Goal: Register for event/course

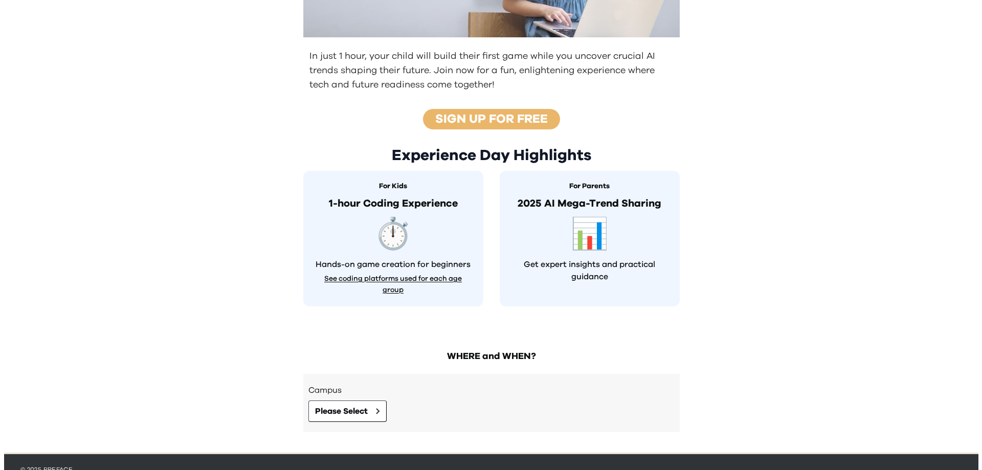
scroll to position [240, 0]
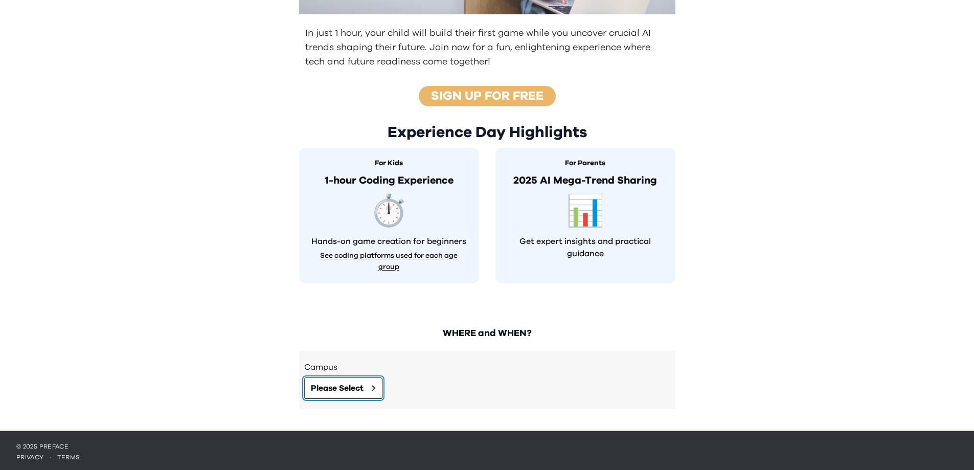
click at [366, 385] on button "Please Select" at bounding box center [343, 387] width 78 height 21
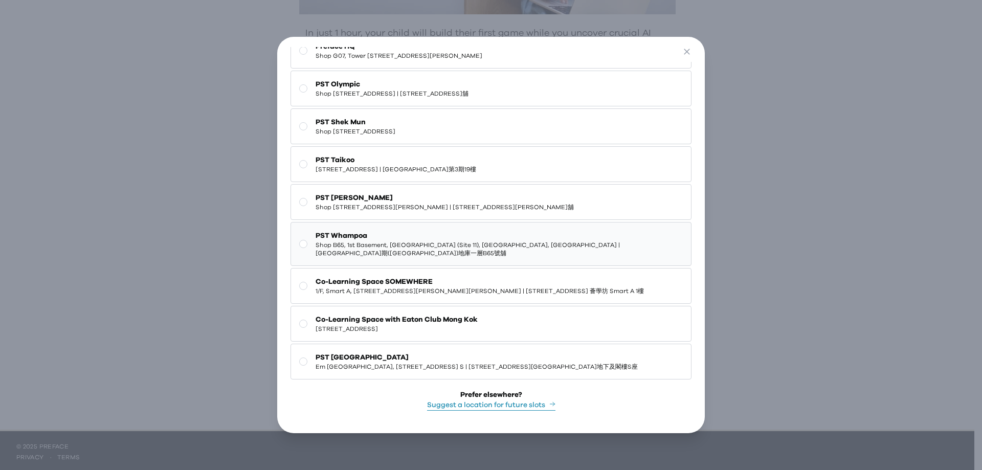
scroll to position [57, 0]
click at [494, 401] on button "Suggest a location for future slots" at bounding box center [491, 405] width 128 height 11
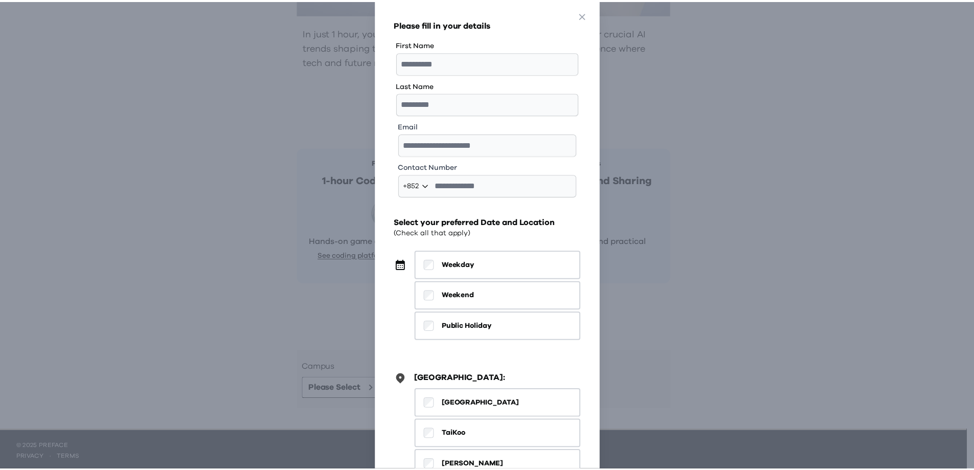
scroll to position [0, 0]
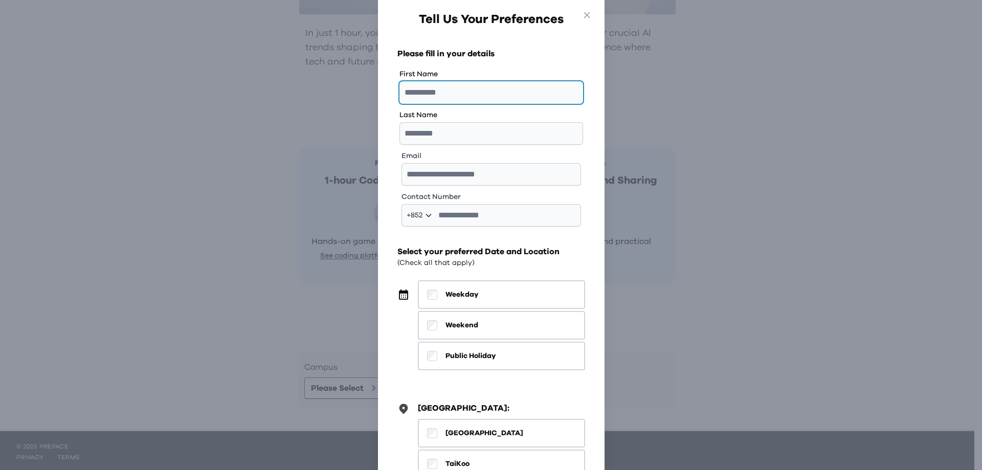
click at [450, 88] on input "text" at bounding box center [491, 92] width 184 height 22
drag, startPoint x: 791, startPoint y: 204, endPoint x: 351, endPoint y: 214, distance: 439.8
click at [353, 218] on div "Go Back Close Tell Us Your Preferences Please fill in your details First Name L…" at bounding box center [491, 235] width 982 height 470
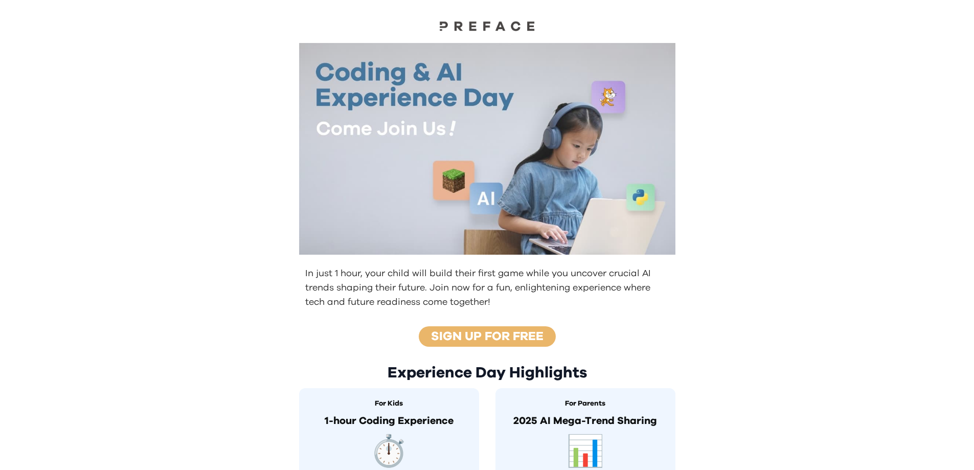
click at [824, 200] on div "In just 1 hour, your child will build their first game while you uncover crucia…" at bounding box center [487, 335] width 974 height 670
drag, startPoint x: 318, startPoint y: 278, endPoint x: 572, endPoint y: 276, distance: 253.6
click at [520, 272] on p "In just 1 hour, your child will build their first game while you uncover crucia…" at bounding box center [488, 287] width 366 height 43
click at [675, 294] on div "In just 1 hour, your child will build their first game while you uncover crucia…" at bounding box center [487, 287] width 393 height 51
click at [830, 217] on div "In just 1 hour, your child will build their first game while you uncover crucia…" at bounding box center [487, 335] width 974 height 670
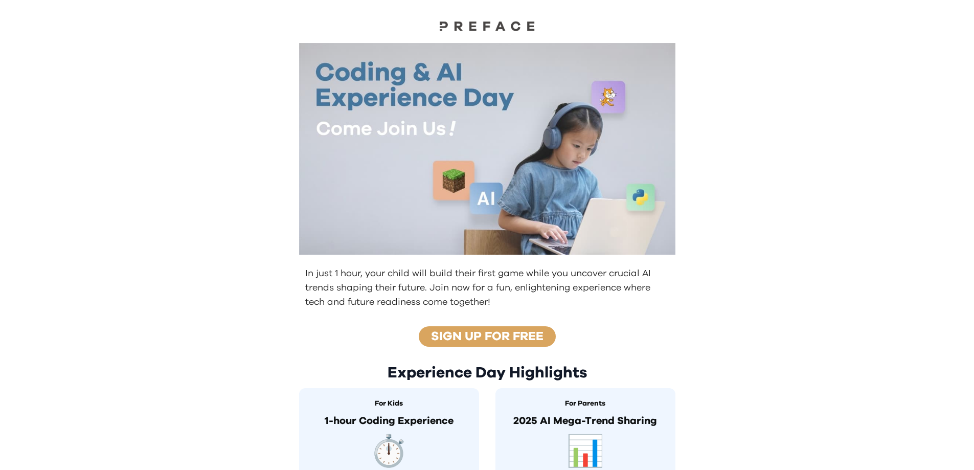
click at [488, 337] on link "Sign up for free" at bounding box center [487, 336] width 112 height 12
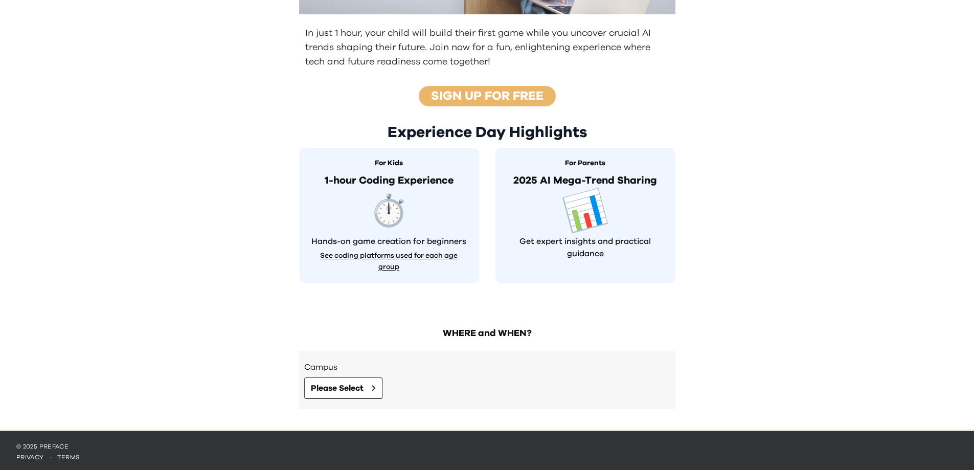
click at [586, 210] on span "📊" at bounding box center [585, 211] width 50 height 43
click at [581, 217] on span "📊" at bounding box center [585, 211] width 50 height 43
click at [590, 235] on p "Get expert insights and practical guidance" at bounding box center [586, 247] width 160 height 25
click at [588, 249] on p "Get expert insights and practical guidance" at bounding box center [586, 247] width 160 height 25
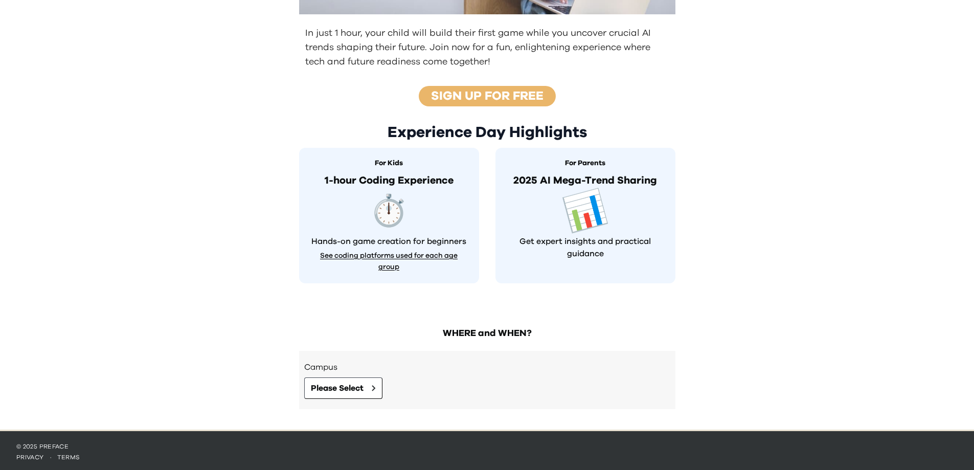
click at [583, 217] on span "📊" at bounding box center [585, 211] width 50 height 43
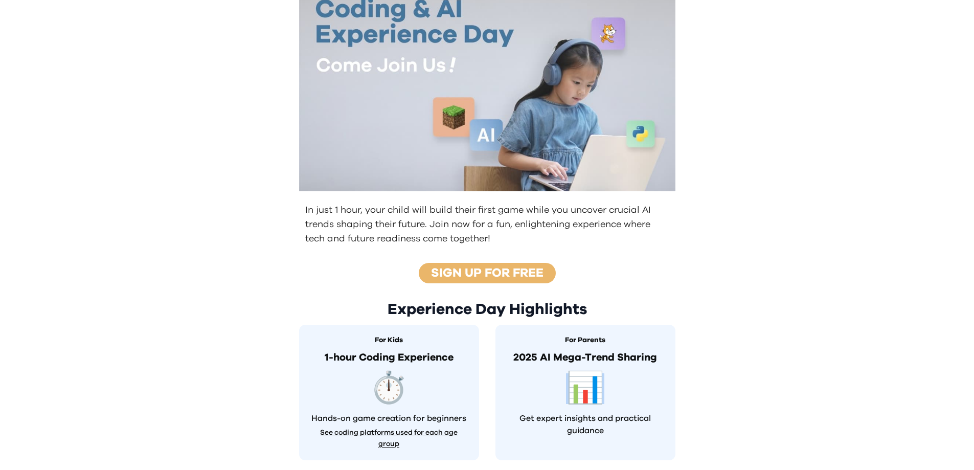
scroll to position [204, 0]
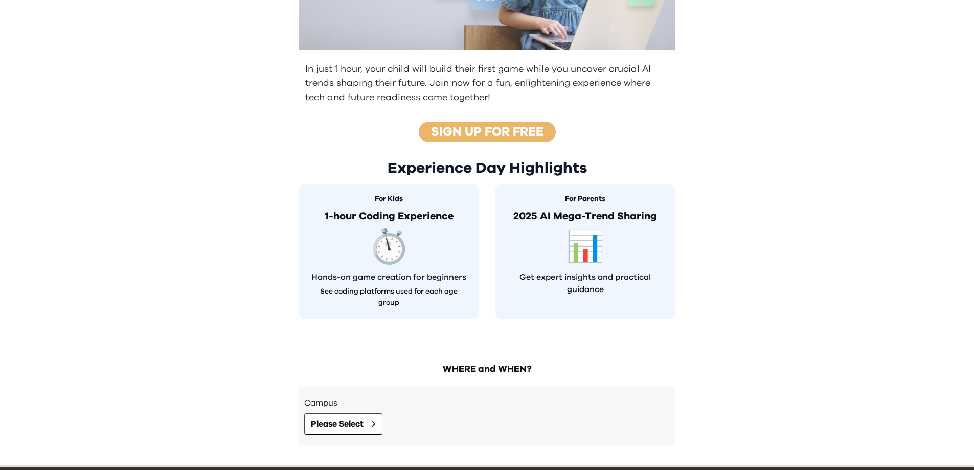
click at [383, 255] on span "⏱️" at bounding box center [389, 246] width 50 height 43
click at [389, 292] on button "See coding platforms used for each age group" at bounding box center [389, 297] width 160 height 24
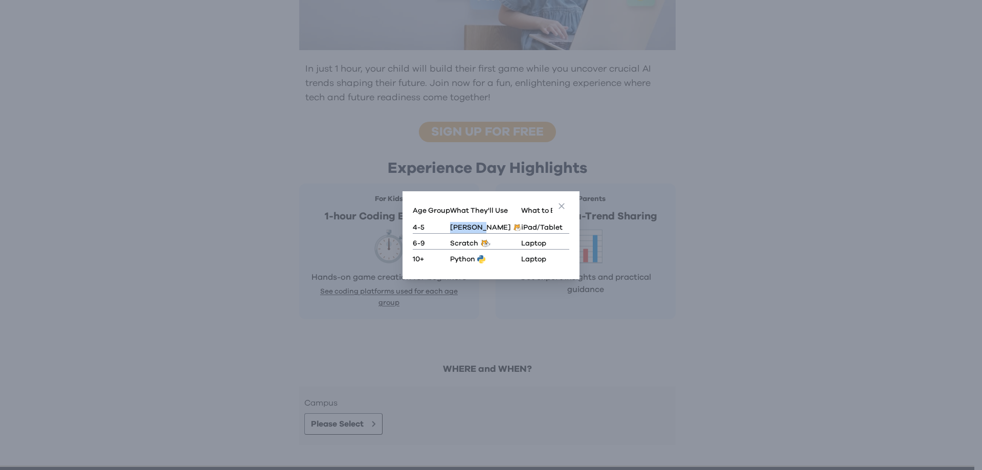
drag, startPoint x: 451, startPoint y: 225, endPoint x: 448, endPoint y: 232, distance: 7.1
click at [481, 228] on tr "4-5 Scratch JR iPad/Tablet" at bounding box center [491, 225] width 156 height 18
click at [465, 225] on p "[PERSON_NAME]" at bounding box center [480, 227] width 61 height 11
drag, startPoint x: 928, startPoint y: 243, endPoint x: 848, endPoint y: 84, distance: 177.6
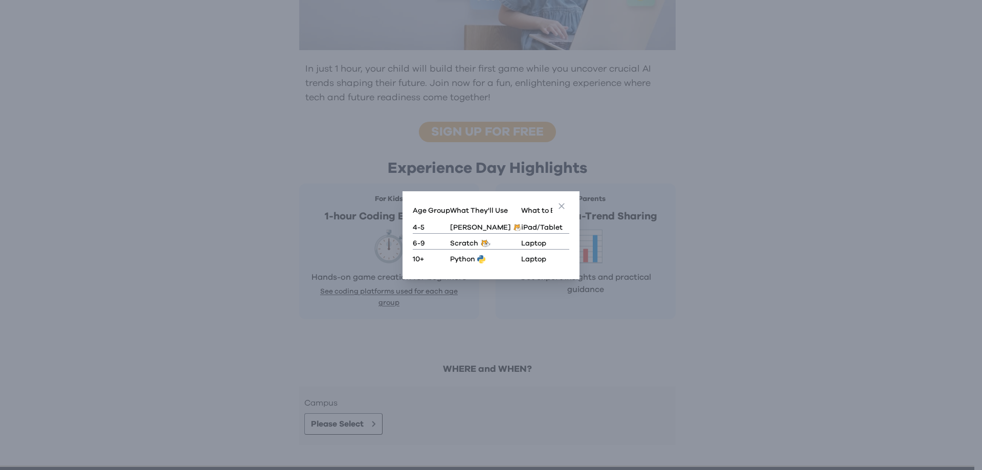
click at [923, 227] on div "Go Back Close Age Group What They'll Use What to Bring 4-5 Scratch JR iPad/Tabl…" at bounding box center [491, 235] width 982 height 470
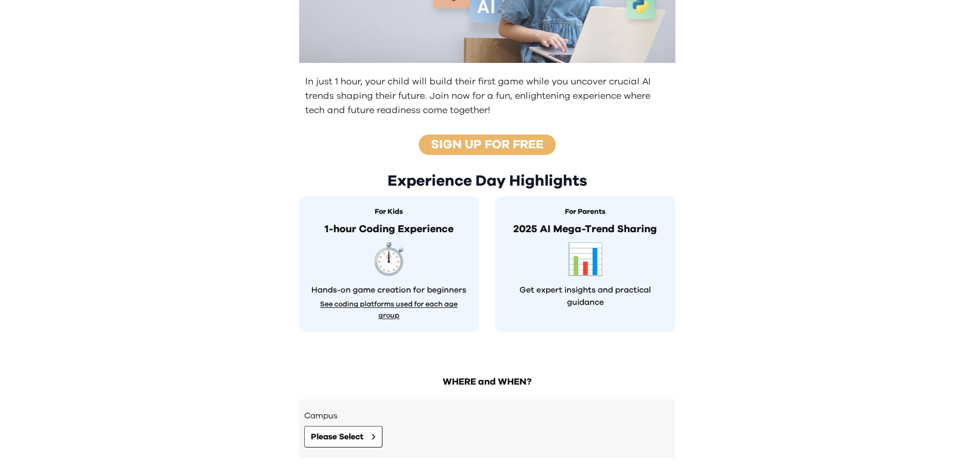
scroll to position [240, 0]
